Goal: Communication & Community: Answer question/provide support

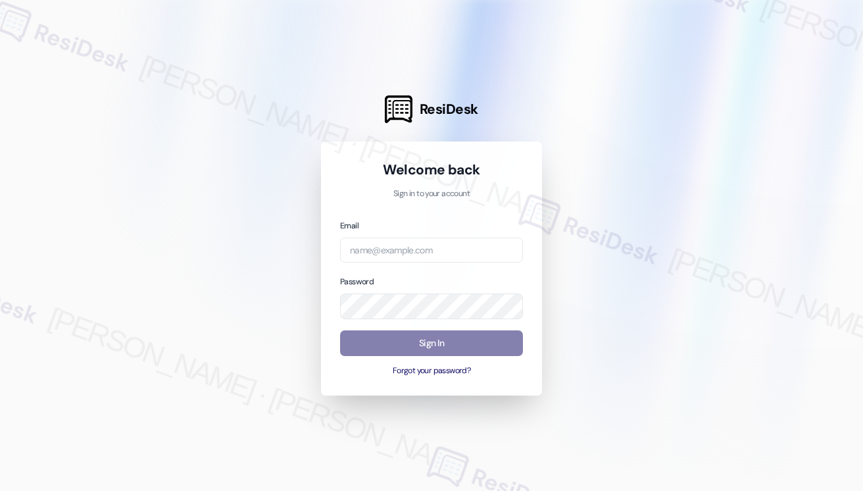
click at [780, 14] on div at bounding box center [431, 245] width 863 height 491
click at [445, 245] on input "email" at bounding box center [431, 250] width 183 height 26
type input "[EMAIL_ADDRESS][PERSON_NAME][PERSON_NAME][DOMAIN_NAME]"
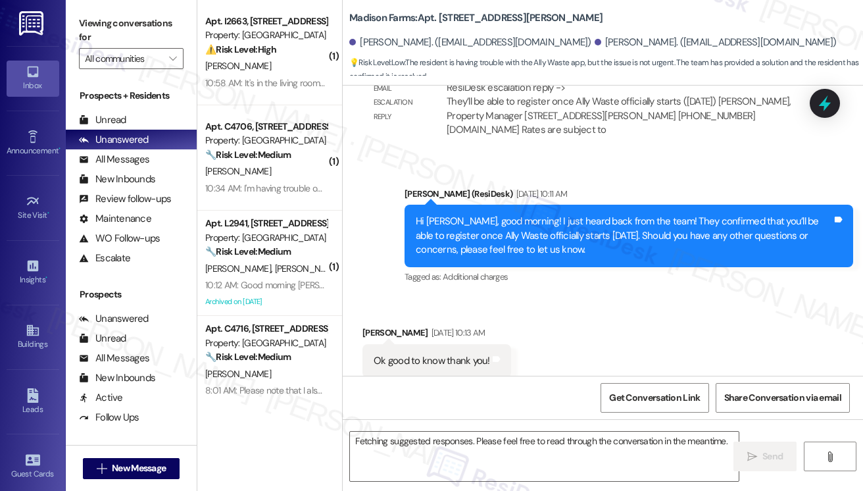
scroll to position [8605, 0]
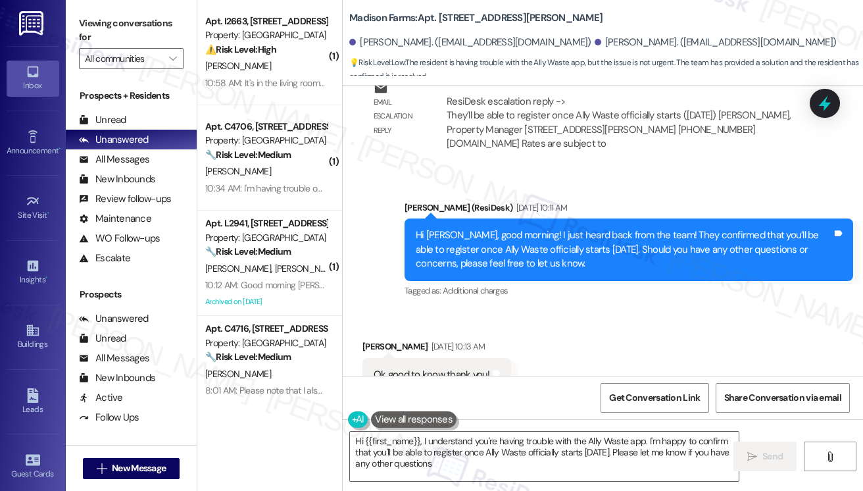
type textarea "Hi {{first_name}}, I understand you're having trouble with the Ally Waste app. …"
click at [797, 310] on div "Received via SMS [PERSON_NAME] [DATE] 10:13 AM Ok good to know thank you! Tags …" at bounding box center [603, 365] width 520 height 111
click at [797, 41] on div "[PERSON_NAME]. ([EMAIL_ADDRESS][DOMAIN_NAME]) [PERSON_NAME]. ([EMAIL_ADDRESS][D…" at bounding box center [606, 43] width 514 height 26
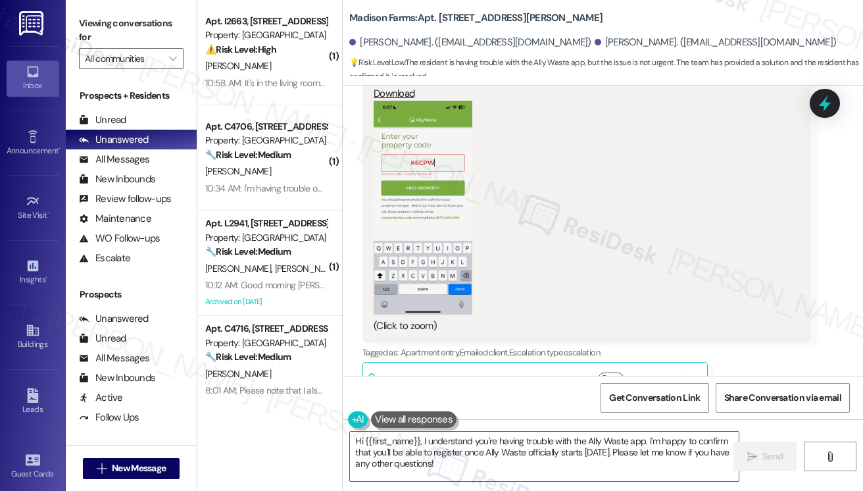
scroll to position [7665, 0]
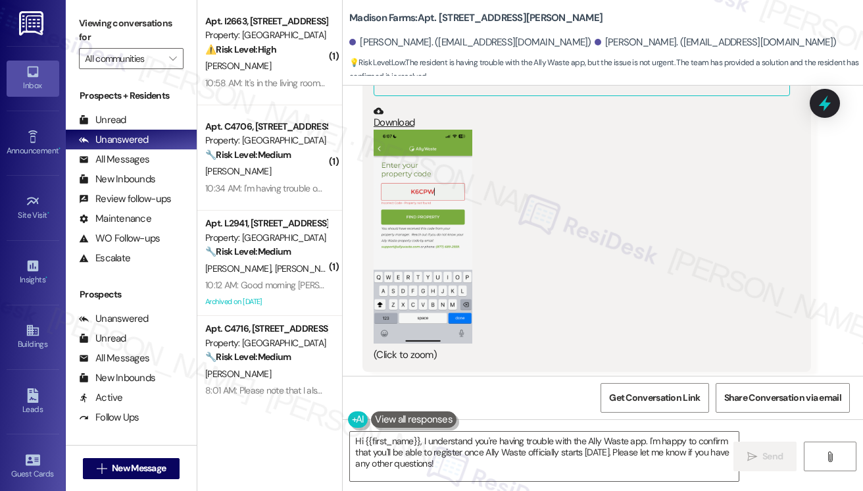
click at [428, 180] on button "Zoom image" at bounding box center [422, 237] width 99 height 214
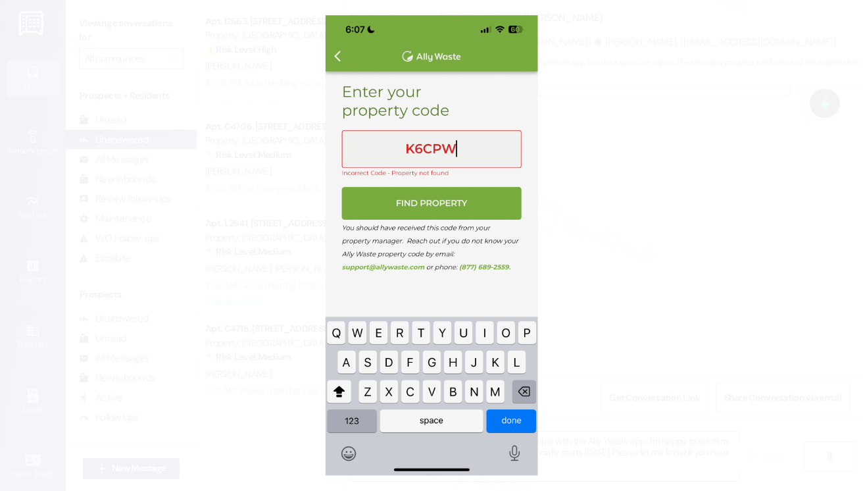
click at [833, 234] on button "Unzoom image" at bounding box center [431, 245] width 863 height 491
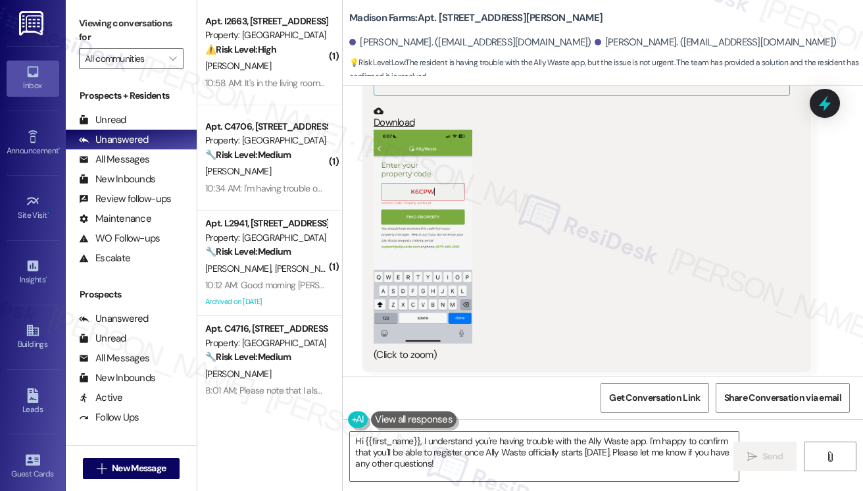
click at [403, 164] on button "Zoom image" at bounding box center [422, 237] width 99 height 214
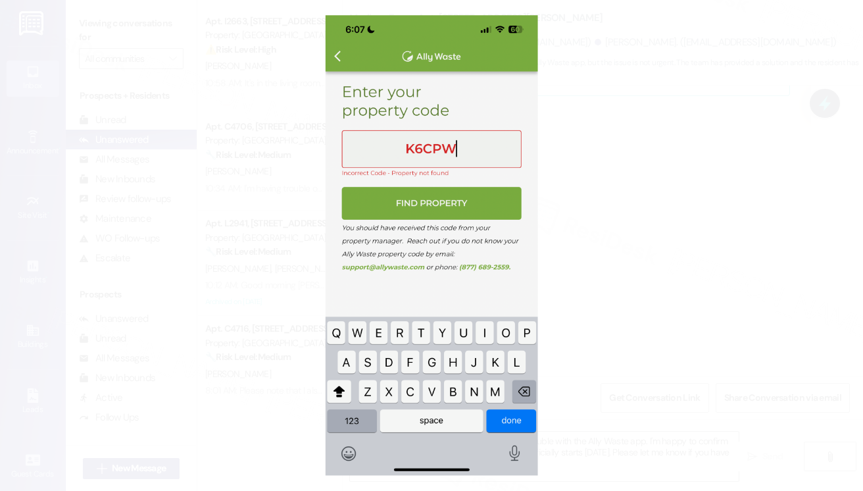
click at [847, 356] on button "Unzoom image" at bounding box center [431, 245] width 863 height 491
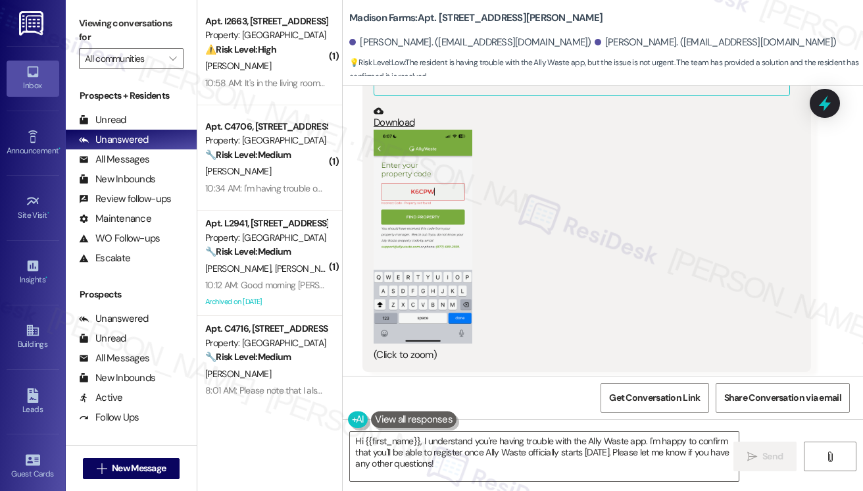
click at [828, 138] on div "Received via SMS [PERSON_NAME] Question Neutral [DATE] 6:09 PM Hi [PERSON_NAME]…" at bounding box center [603, 163] width 520 height 554
